Goal: Task Accomplishment & Management: Use online tool/utility

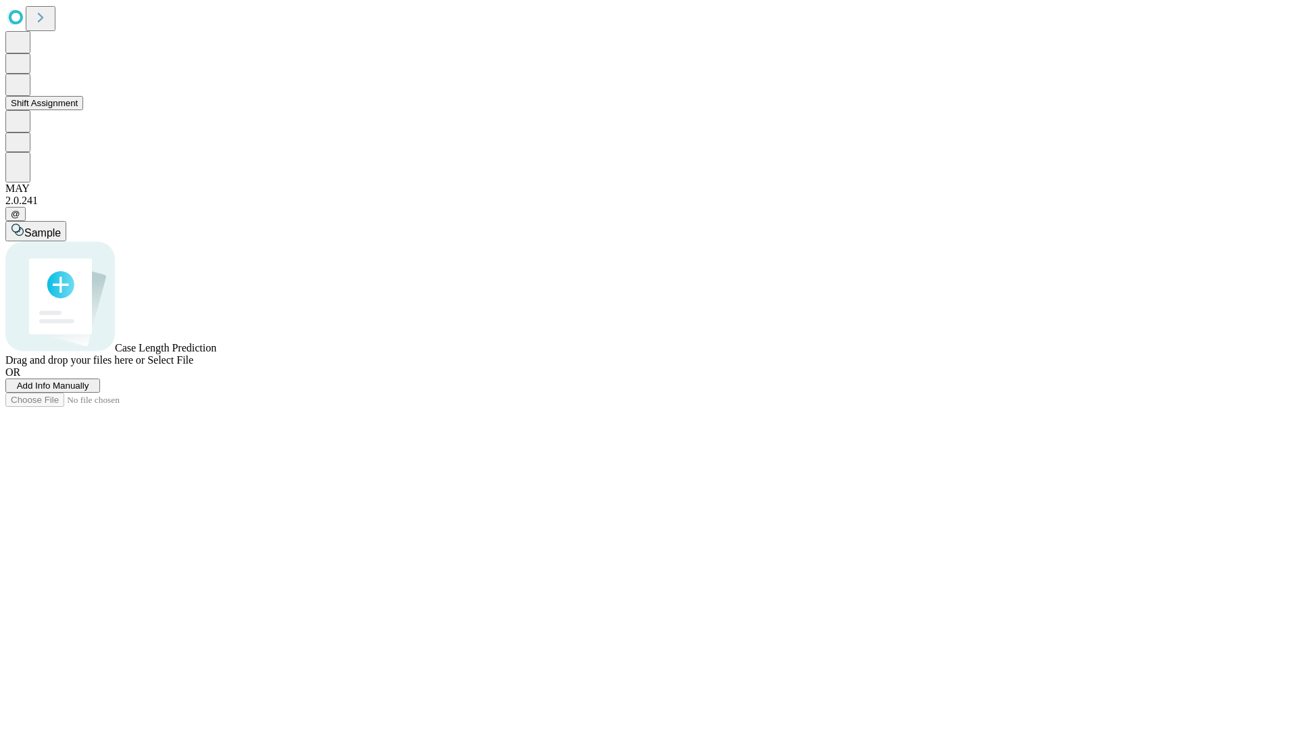
click at [83, 110] on button "Shift Assignment" at bounding box center [44, 103] width 78 height 14
